Goal: Check status: Check status

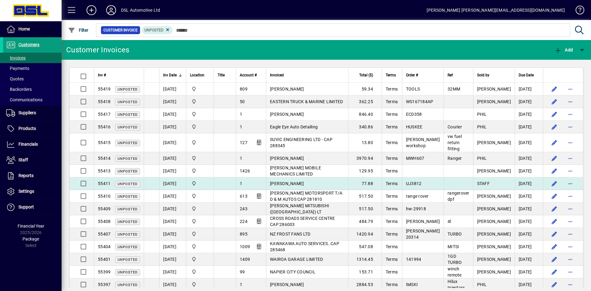
click at [294, 180] on td "[PERSON_NAME]" at bounding box center [307, 183] width 82 height 13
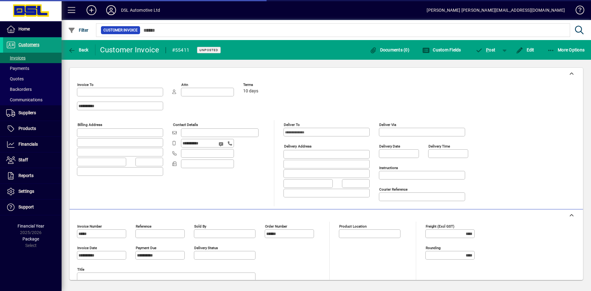
type input "**********"
type input "*******"
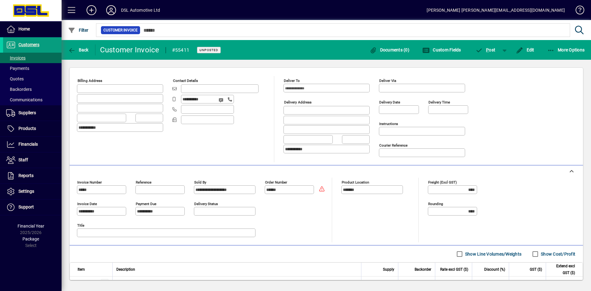
scroll to position [62, 0]
